Goal: Information Seeking & Learning: Check status

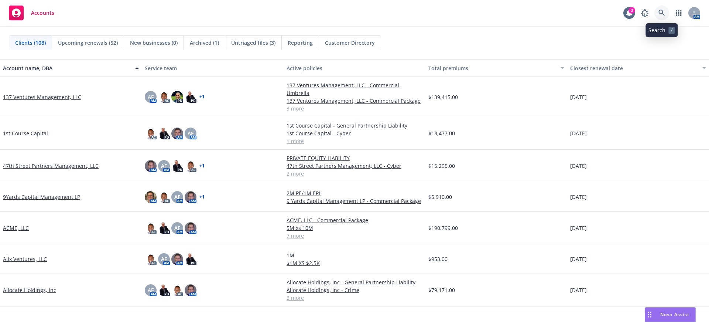
click at [663, 12] on icon at bounding box center [661, 13] width 7 height 7
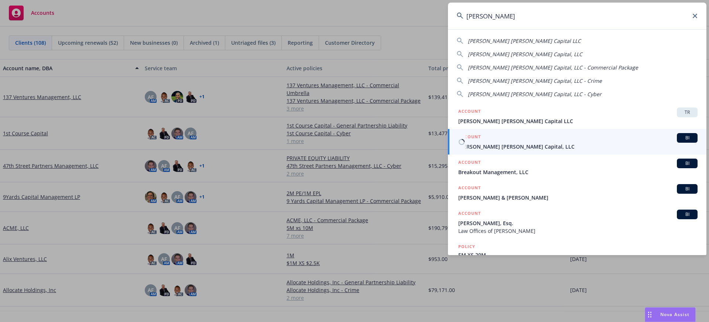
type input "[PERSON_NAME]"
click at [511, 146] on span "[PERSON_NAME] [PERSON_NAME] Capital, LLC" at bounding box center [577, 146] width 239 height 8
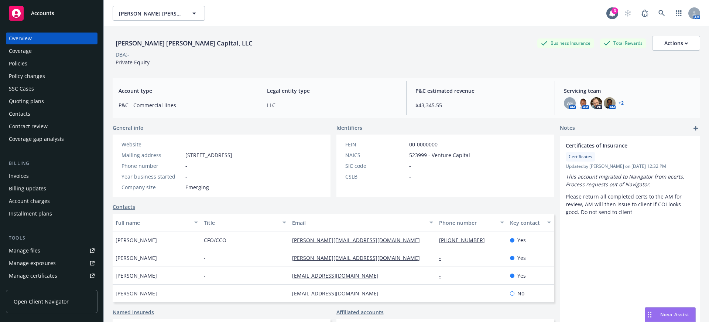
click at [22, 58] on div "Policies" at bounding box center [18, 64] width 18 height 12
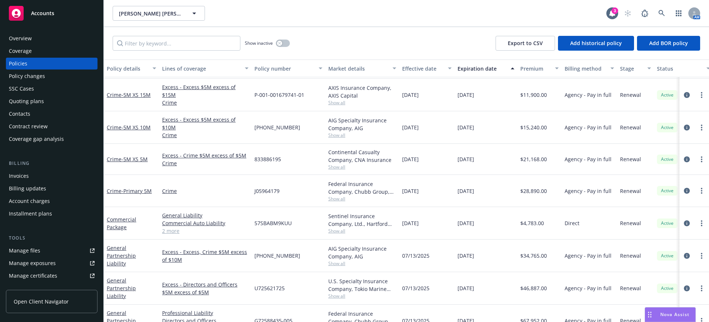
scroll to position [204, 0]
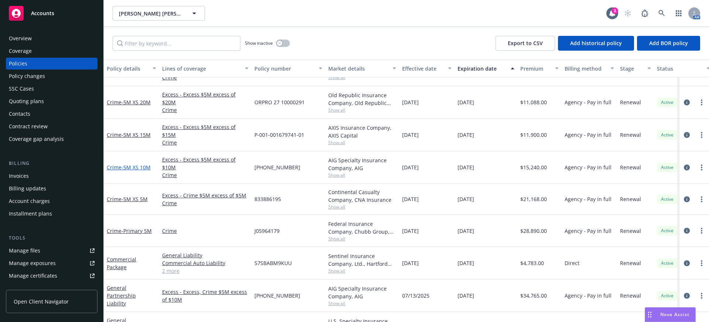
click at [141, 166] on span "- 5M XS 10M" at bounding box center [135, 167] width 29 height 7
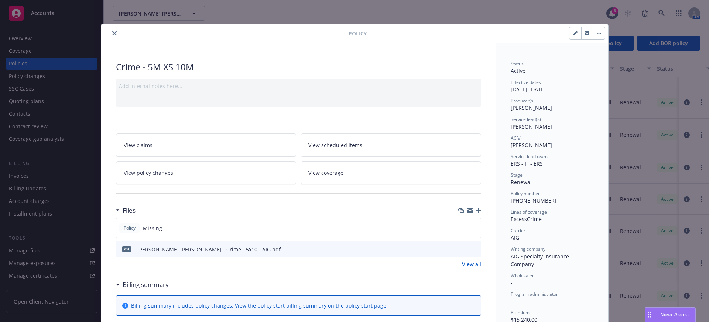
click at [467, 209] on icon "button" at bounding box center [470, 208] width 6 height 3
click at [113, 32] on icon "close" at bounding box center [114, 33] width 4 height 4
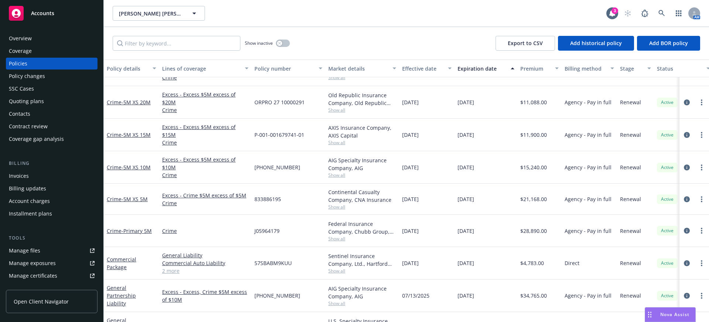
click at [30, 16] on div "Accounts" at bounding box center [52, 13] width 86 height 15
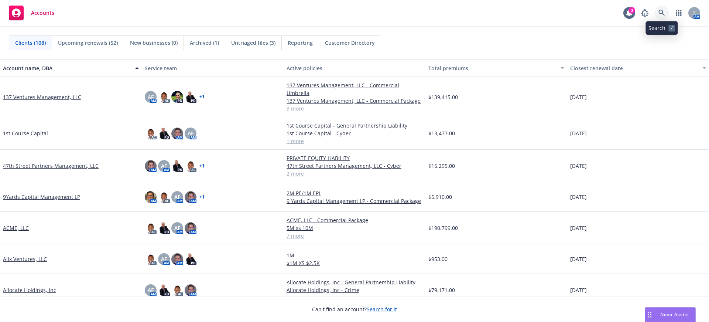
click at [664, 15] on icon at bounding box center [661, 13] width 6 height 6
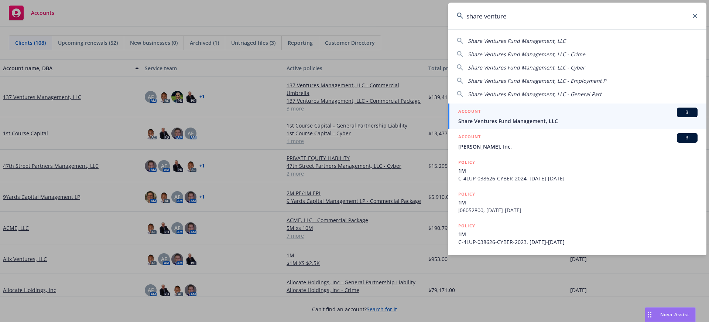
type input "share venture"
click at [560, 111] on div "ACCOUNT BI" at bounding box center [577, 112] width 239 height 10
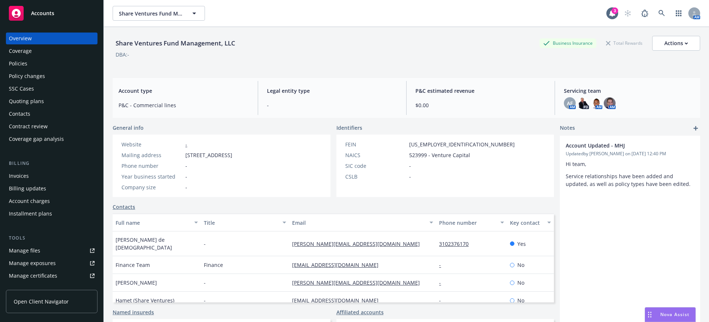
click at [46, 14] on span "Accounts" at bounding box center [42, 13] width 23 height 6
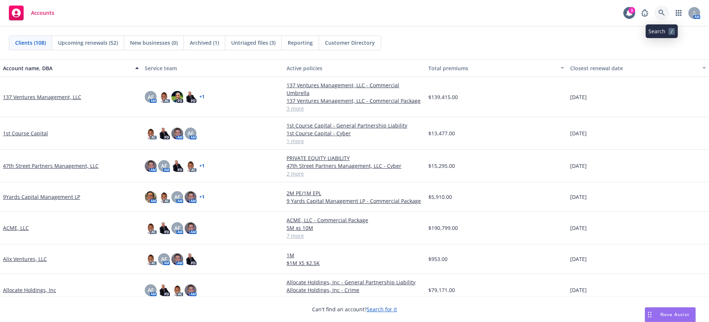
click at [664, 13] on icon at bounding box center [661, 13] width 7 height 7
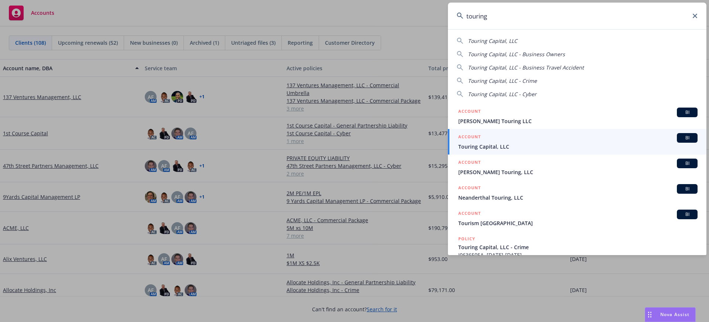
type input "touring"
click at [501, 145] on span "Touring Capital, LLC" at bounding box center [577, 146] width 239 height 8
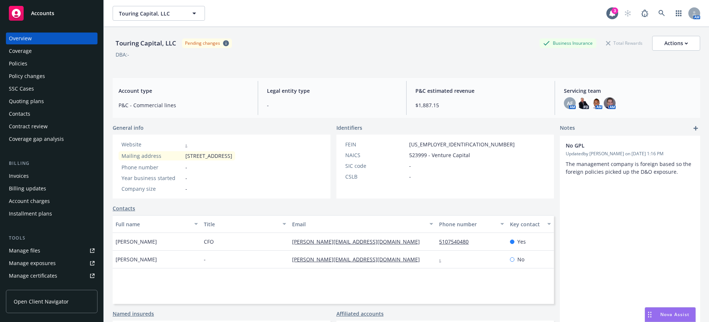
click at [42, 177] on div "Invoices" at bounding box center [52, 176] width 86 height 12
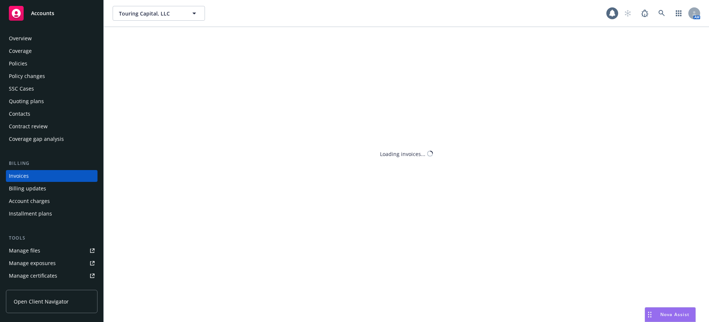
scroll to position [3, 0]
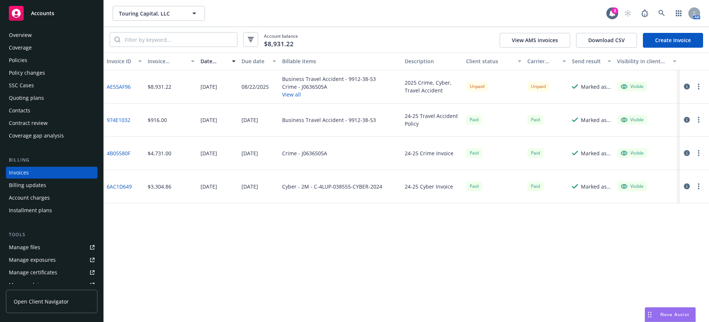
click at [288, 93] on button "View all" at bounding box center [329, 94] width 94 height 8
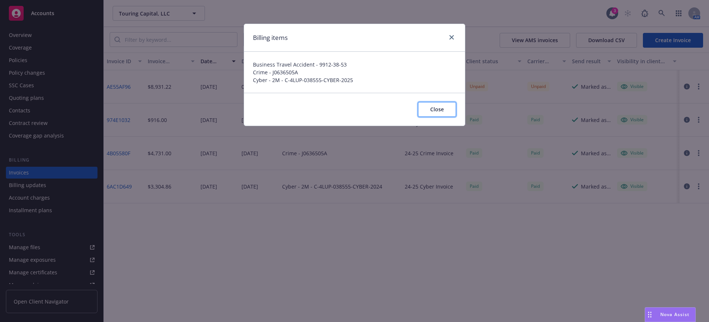
click at [436, 107] on span "Close" at bounding box center [437, 109] width 14 height 7
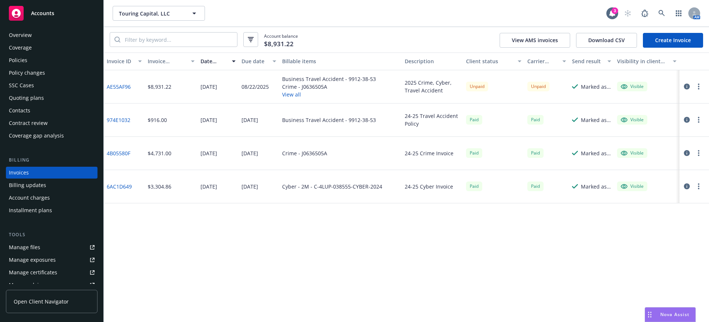
click at [58, 19] on div "Accounts" at bounding box center [52, 13] width 86 height 15
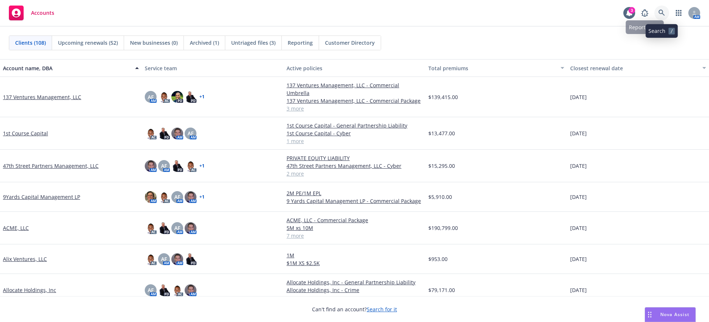
click at [658, 12] on icon at bounding box center [661, 13] width 7 height 7
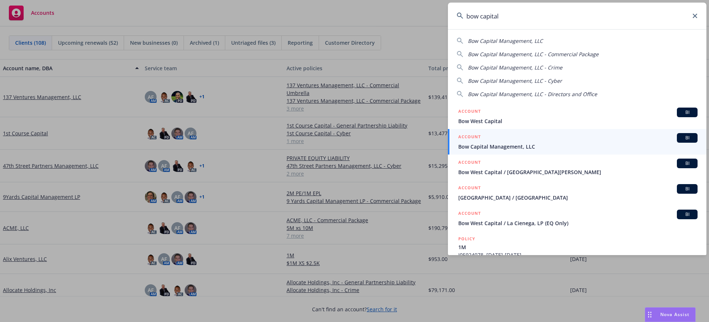
type input "bow capital"
click at [511, 142] on div "ACCOUNT BI" at bounding box center [577, 138] width 239 height 10
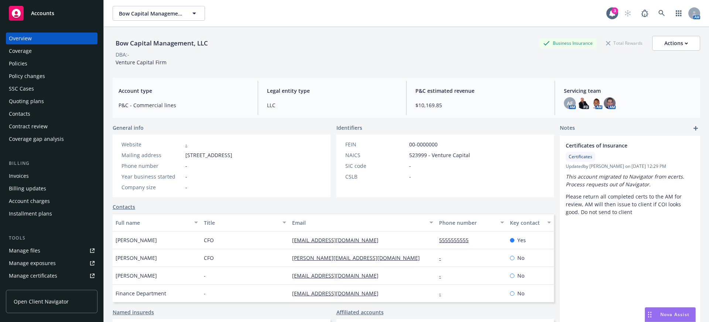
click at [42, 61] on div "Policies" at bounding box center [52, 64] width 86 height 12
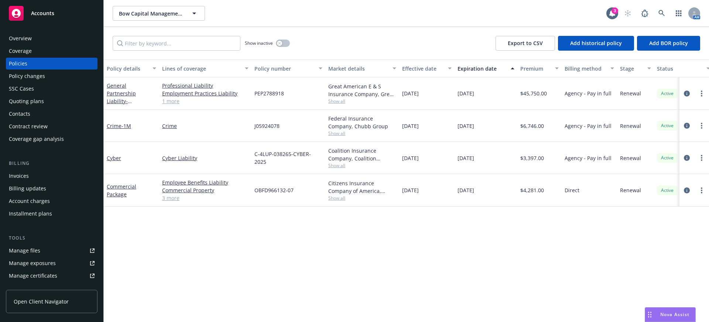
click at [342, 165] on span "Show all" at bounding box center [362, 165] width 68 height 6
click at [700, 158] on link "more" at bounding box center [701, 157] width 9 height 9
click at [114, 158] on link "Cyber" at bounding box center [114, 157] width 14 height 7
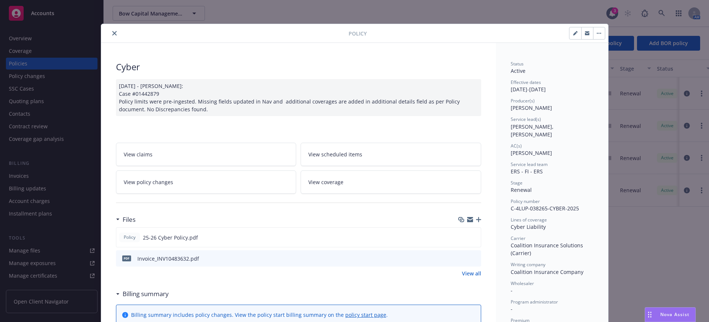
click at [573, 31] on button "button" at bounding box center [575, 33] width 12 height 12
select select "RENEWAL"
select select "12"
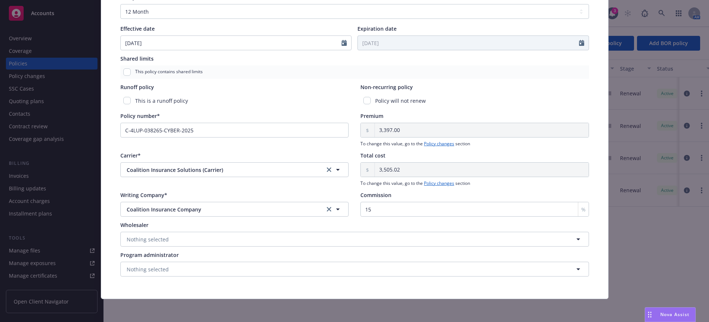
scroll to position [314, 0]
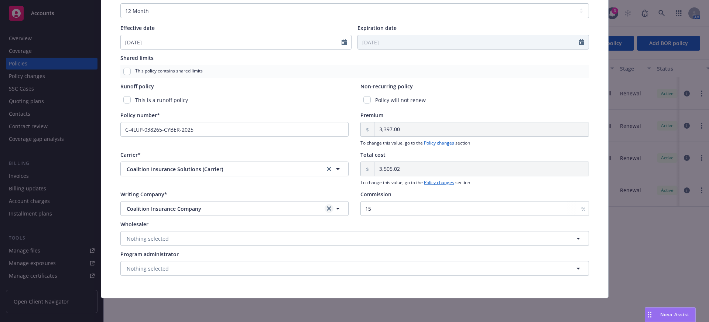
click at [327, 207] on icon "clear selection" at bounding box center [329, 208] width 4 height 4
click at [266, 212] on button "Nothing selected" at bounding box center [234, 208] width 229 height 15
type input "a"
type input "Arch Specialty Insurance Company"
click at [256, 178] on div "Carrier* Coalition Insurance Solutions (Carrier) Coalition Insurance Solutions …" at bounding box center [234, 168] width 229 height 35
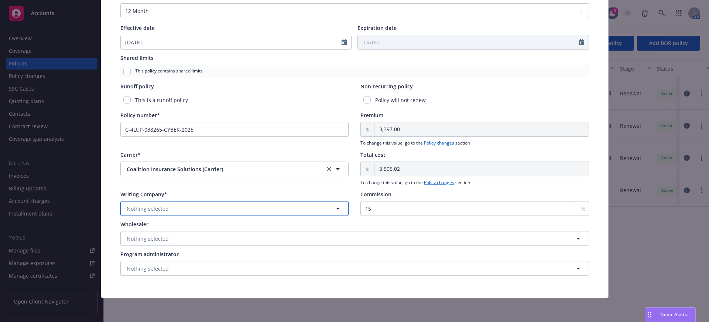
click at [243, 209] on button "Nothing selected" at bounding box center [234, 208] width 229 height 15
click at [328, 168] on icon "clear selection" at bounding box center [329, 168] width 4 height 4
click at [159, 211] on span "Nothing selected" at bounding box center [148, 209] width 42 height 8
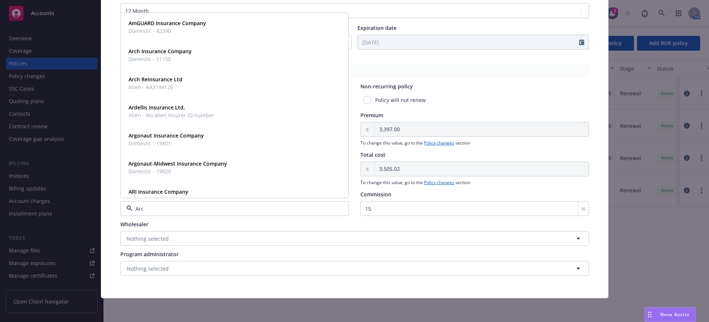
type input "Arch"
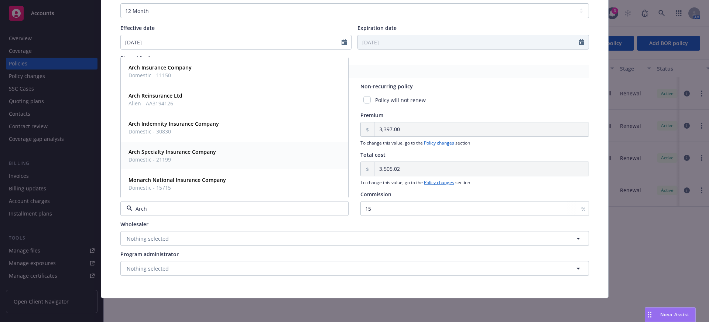
click at [175, 156] on span "Domestic - 21199" at bounding box center [171, 159] width 87 height 8
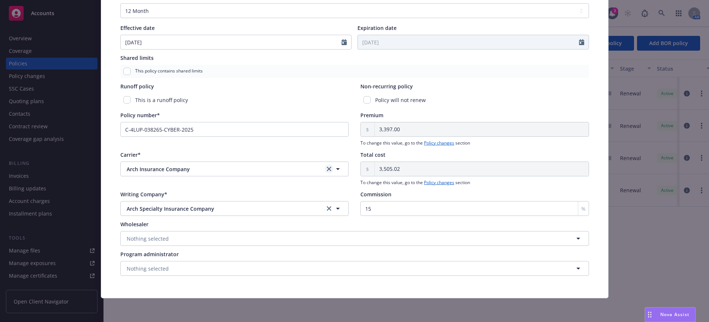
click at [327, 169] on icon "clear selection" at bounding box center [329, 168] width 4 height 4
click at [159, 209] on span "Nothing selected" at bounding box center [148, 209] width 42 height 8
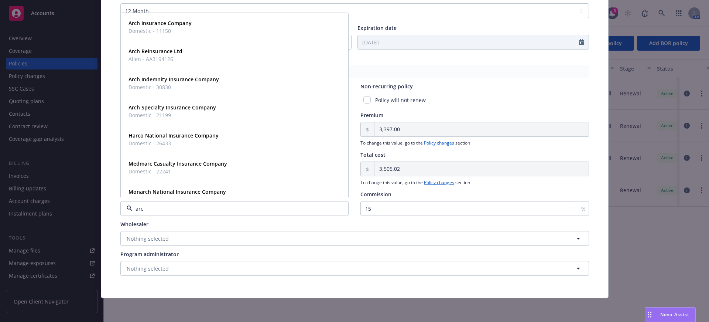
type input "arch"
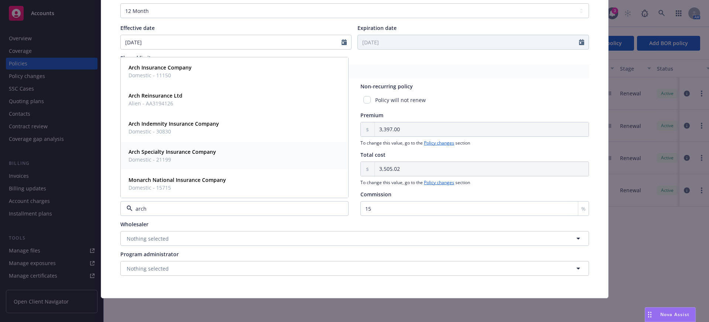
click at [183, 150] on strong "Arch Specialty Insurance Company" at bounding box center [171, 151] width 87 height 7
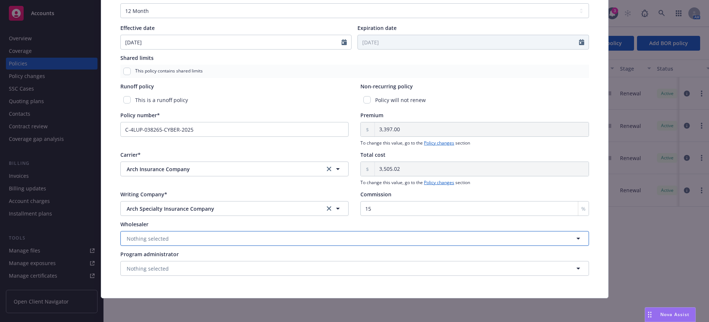
click at [223, 240] on button "Nothing selected" at bounding box center [354, 238] width 468 height 15
type input "c"
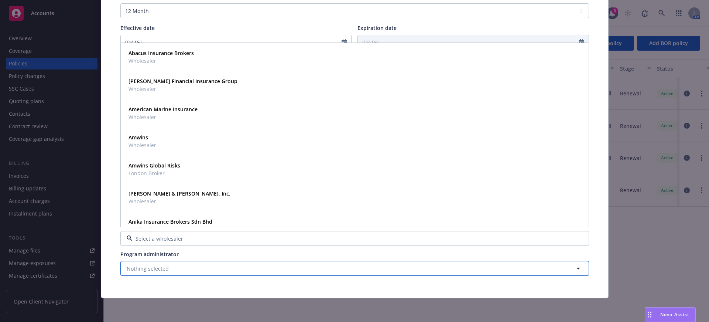
click at [148, 267] on span "Nothing selected" at bounding box center [148, 268] width 42 height 8
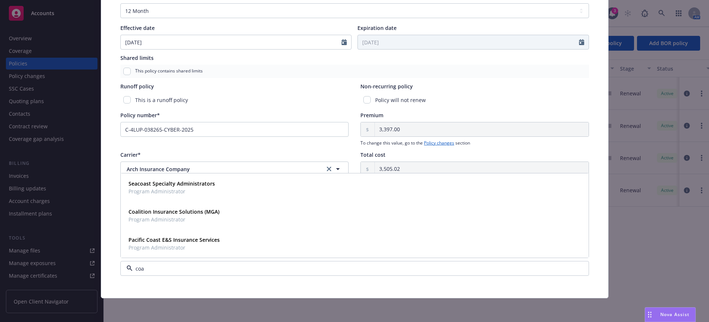
type input "coal"
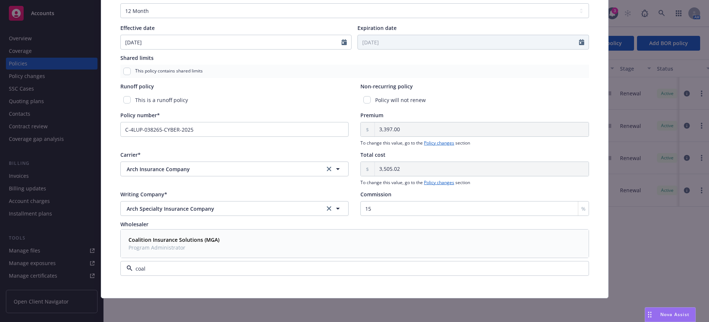
click at [167, 237] on strong "Coalition Insurance Solutions (MGA)" at bounding box center [173, 239] width 91 height 7
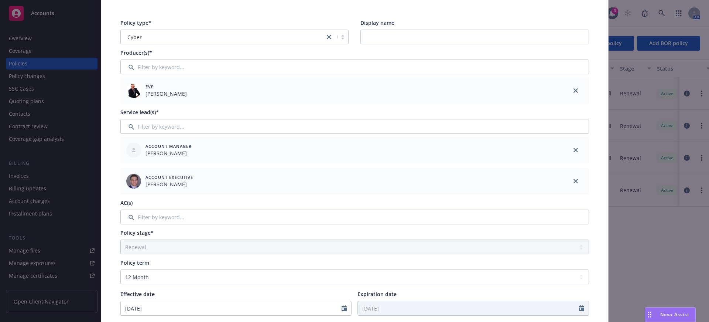
scroll to position [0, 0]
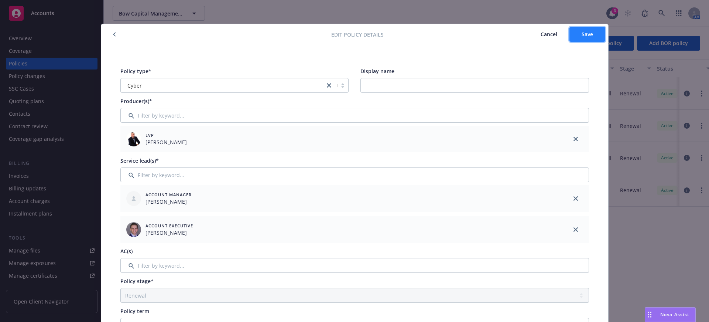
click at [591, 40] on button "Save" at bounding box center [587, 34] width 36 height 15
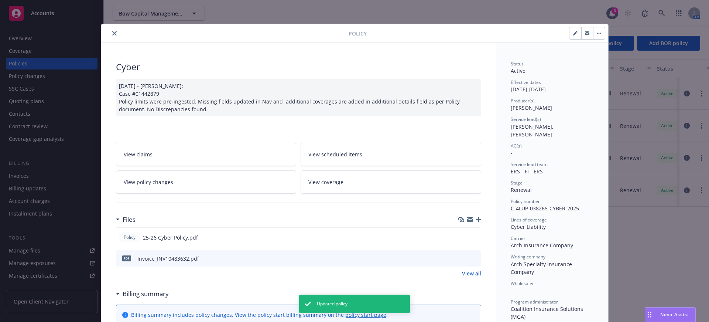
click at [112, 34] on icon "close" at bounding box center [114, 33] width 4 height 4
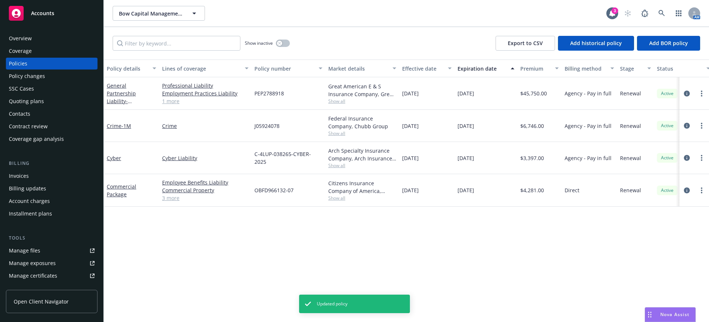
click at [337, 162] on span "Show all" at bounding box center [362, 165] width 68 height 6
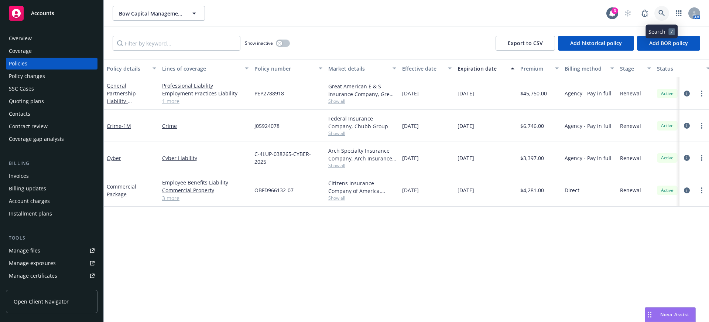
click at [662, 16] on icon at bounding box center [661, 13] width 7 height 7
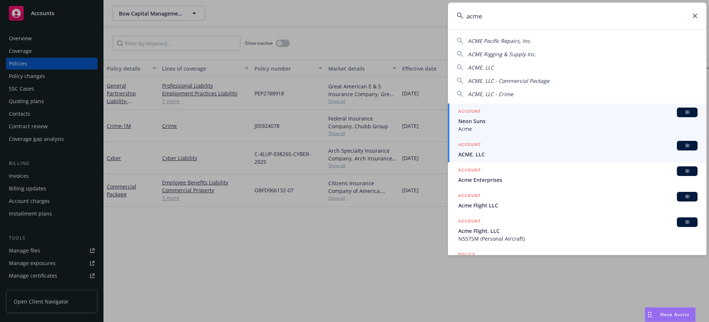
type input "acme"
click at [496, 145] on div "ACCOUNT BI" at bounding box center [577, 146] width 239 height 10
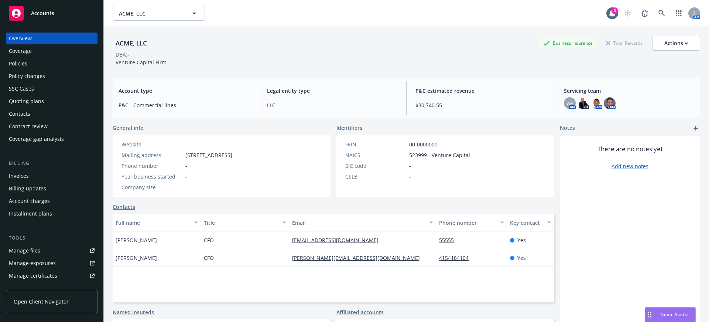
click at [54, 179] on div "Invoices" at bounding box center [52, 176] width 86 height 12
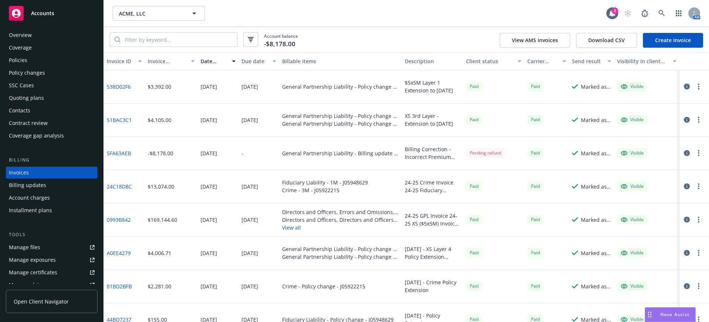
click at [288, 228] on button "View all" at bounding box center [340, 227] width 117 height 8
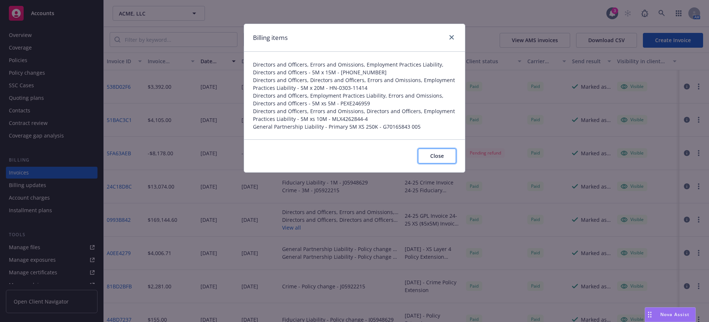
click at [436, 155] on span "Close" at bounding box center [437, 155] width 14 height 7
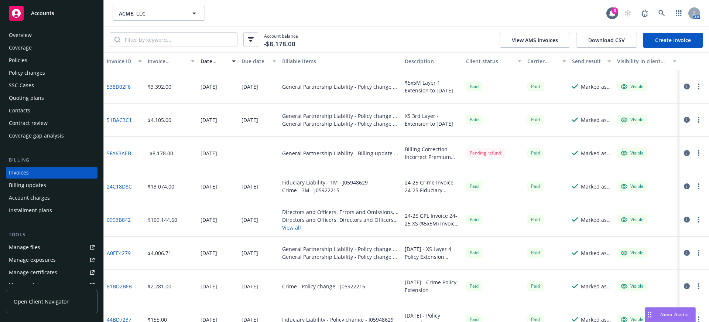
click at [291, 226] on button "View all" at bounding box center [340, 227] width 117 height 8
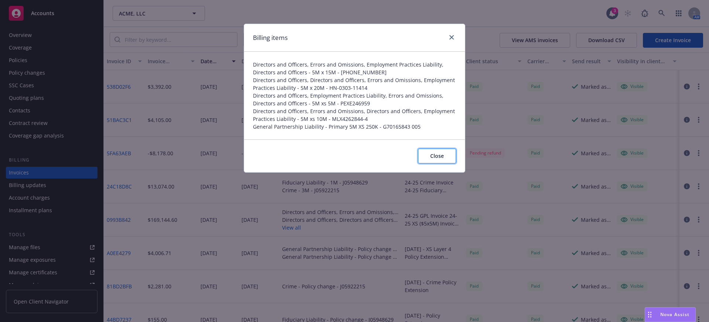
click at [448, 158] on button "Close" at bounding box center [437, 155] width 38 height 15
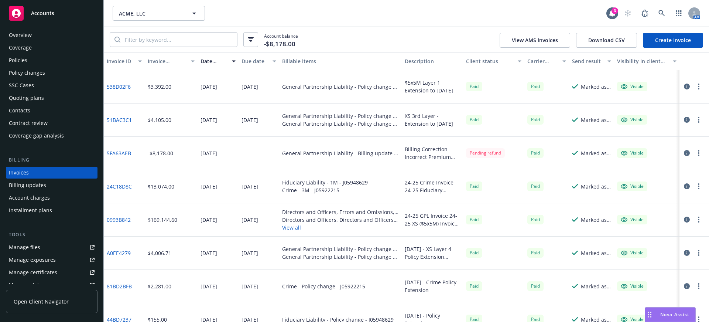
click at [20, 60] on div "Policies" at bounding box center [18, 60] width 18 height 12
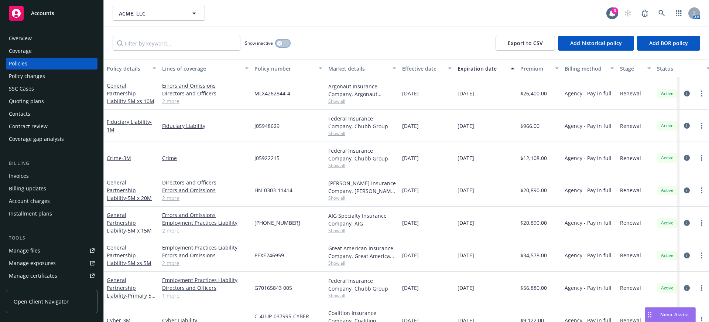
click at [282, 43] on div "button" at bounding box center [279, 43] width 5 height 5
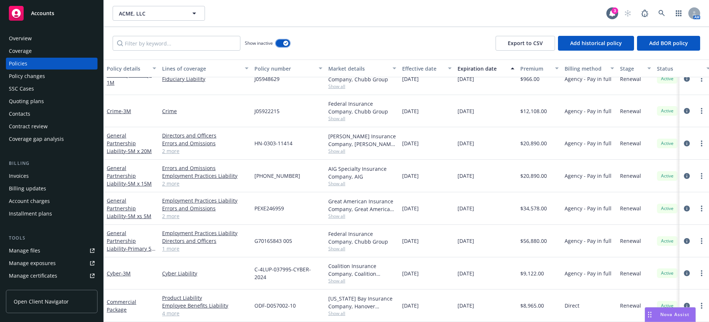
scroll to position [732, 0]
click at [30, 179] on div "Invoices" at bounding box center [52, 176] width 86 height 12
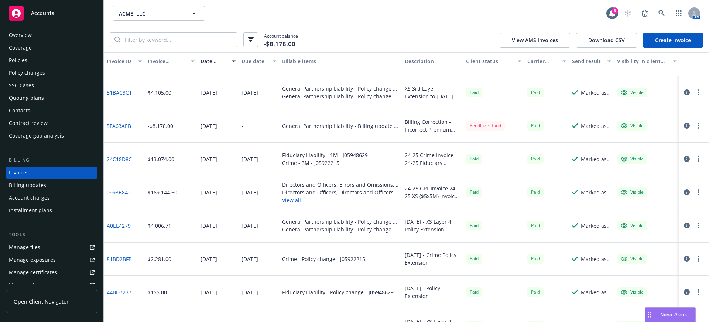
scroll to position [111, 0]
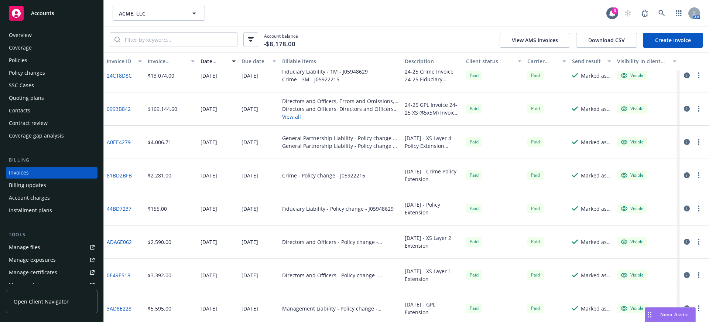
click at [289, 117] on button "View all" at bounding box center [340, 117] width 117 height 8
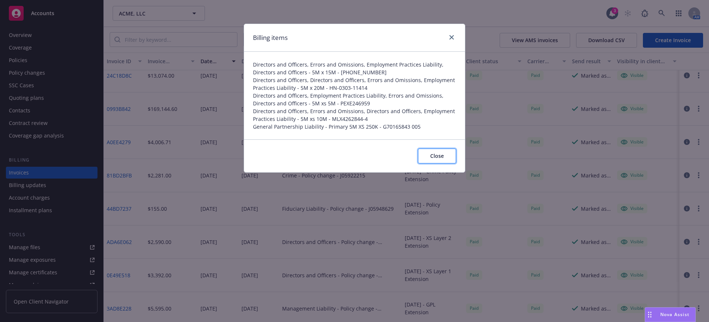
click at [446, 159] on button "Close" at bounding box center [437, 155] width 38 height 15
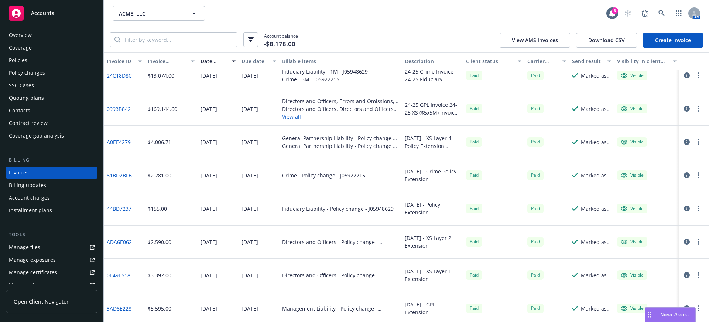
click at [117, 106] on link "0993B842" at bounding box center [119, 109] width 24 height 8
click at [661, 17] on link at bounding box center [661, 13] width 15 height 15
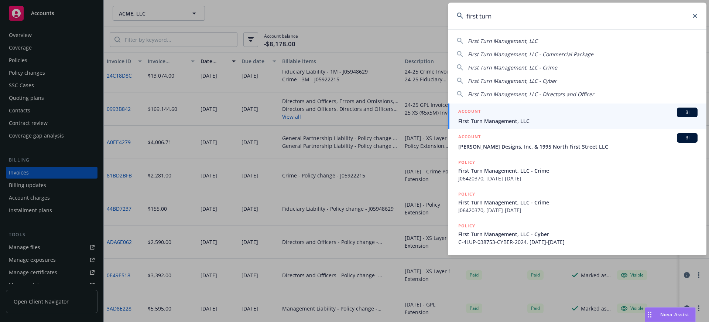
type input "first turn"
click at [505, 113] on div "ACCOUNT BI" at bounding box center [577, 112] width 239 height 10
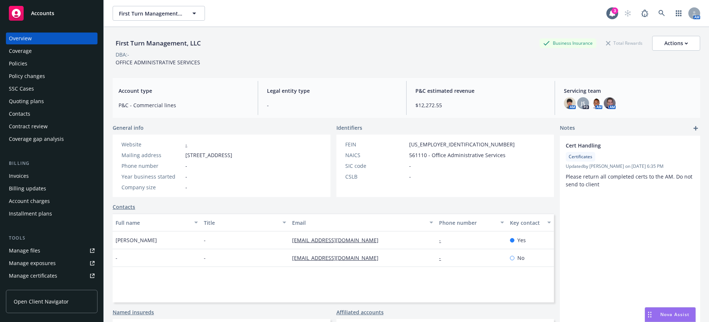
click at [19, 173] on div "Invoices" at bounding box center [19, 176] width 20 height 12
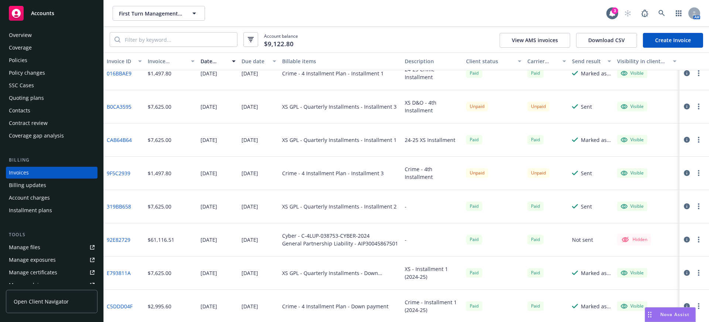
scroll to position [47, 0]
click at [664, 11] on icon at bounding box center [661, 13] width 7 height 7
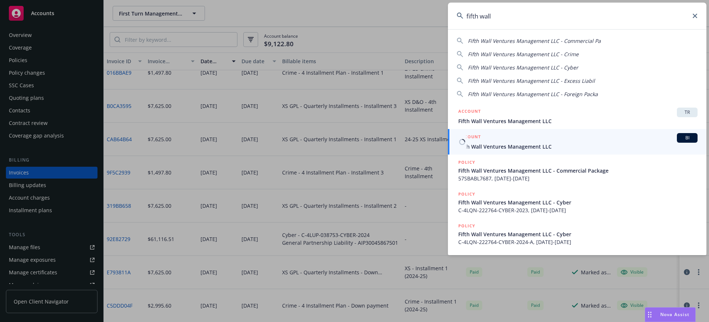
type input "fifth wall"
click at [529, 147] on span "Fifth Wall Ventures Management LLC" at bounding box center [577, 146] width 239 height 8
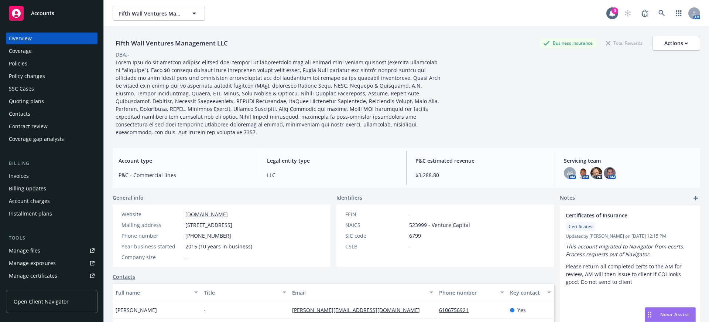
click at [21, 67] on div "Policies" at bounding box center [18, 64] width 18 height 12
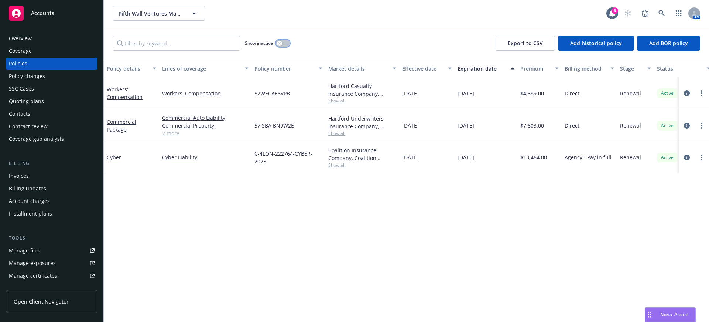
click at [282, 43] on button "button" at bounding box center [283, 43] width 14 height 7
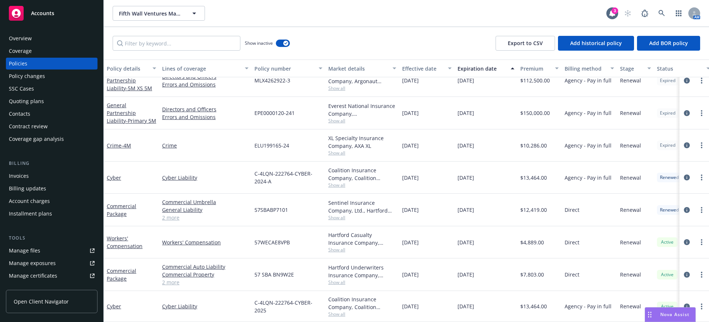
scroll to position [375, 0]
click at [34, 11] on span "Accounts" at bounding box center [42, 13] width 23 height 6
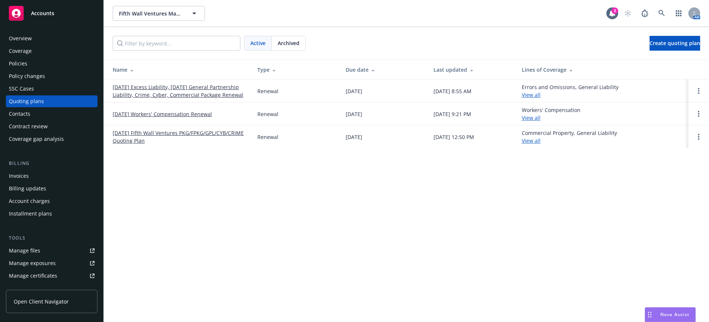
click at [161, 90] on link "[DATE] Excess Liability, [DATE] General Partnership Liability, Crime, Cyber, Co…" at bounding box center [179, 91] width 133 height 16
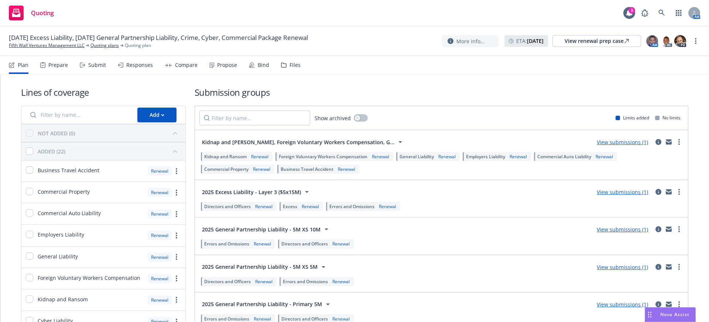
click at [137, 62] on div "Responses" at bounding box center [139, 65] width 27 height 6
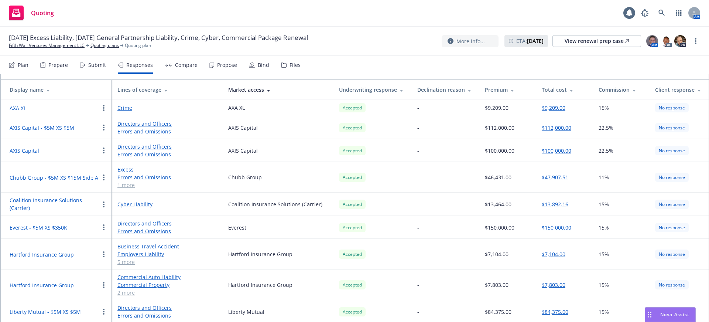
scroll to position [59, 0]
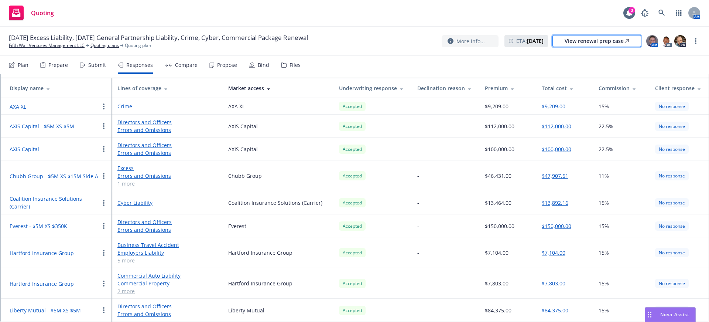
click at [586, 44] on div "View renewal prep case" at bounding box center [596, 40] width 64 height 11
